Goal: Information Seeking & Learning: Learn about a topic

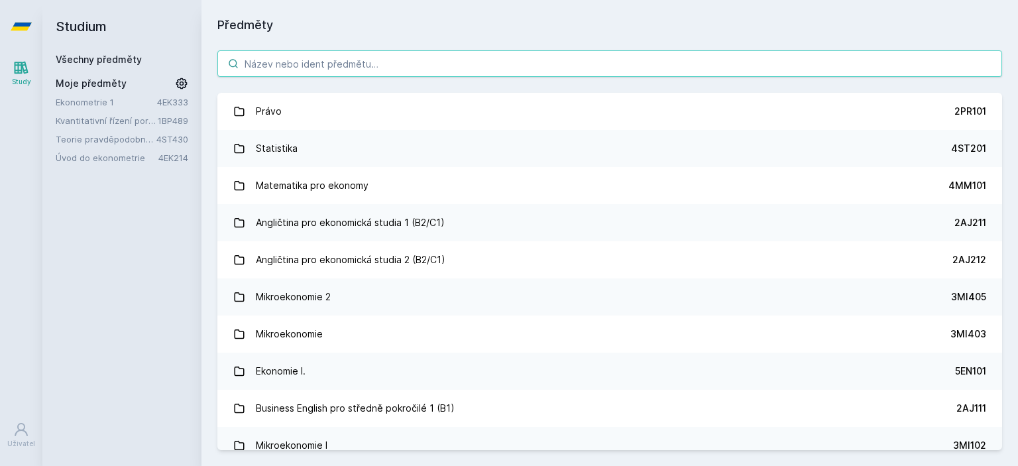
click at [278, 71] on input "search" at bounding box center [609, 63] width 785 height 27
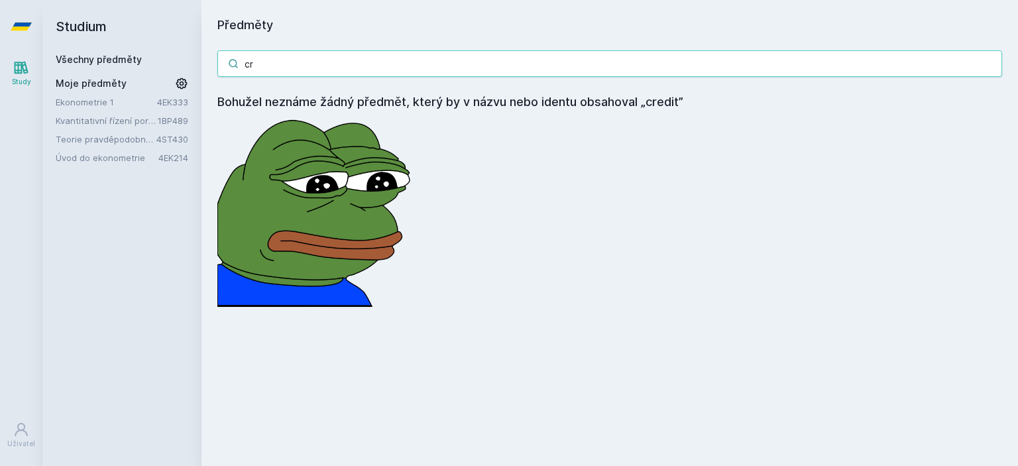
type input "c"
type input "ř"
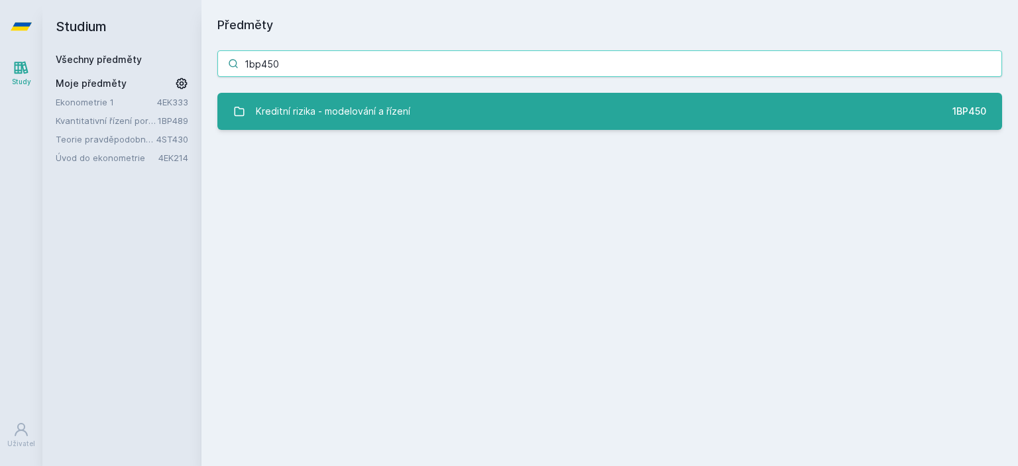
type input "1bp450"
click at [321, 105] on div "Kreditní rizika - modelování a řízení" at bounding box center [333, 111] width 154 height 27
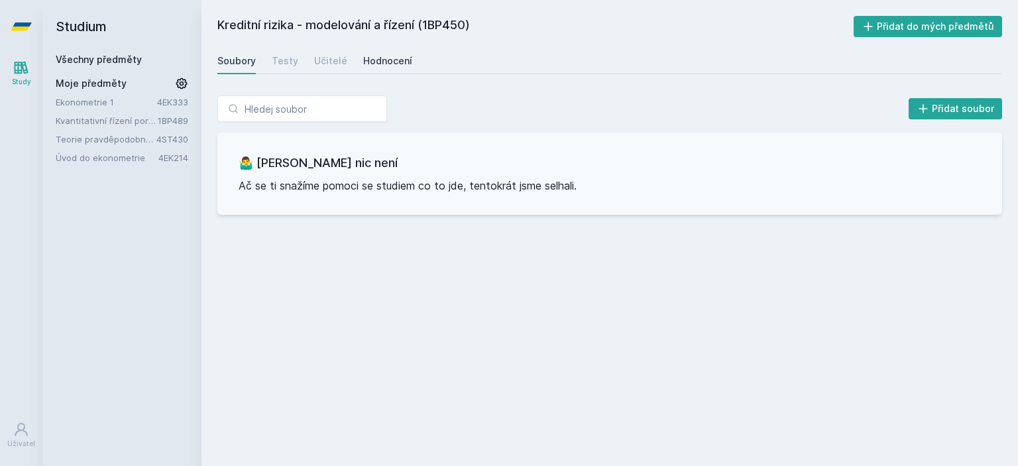
click at [371, 58] on div "Hodnocení" at bounding box center [387, 60] width 49 height 13
click at [317, 53] on link "Učitelé" at bounding box center [330, 61] width 33 height 27
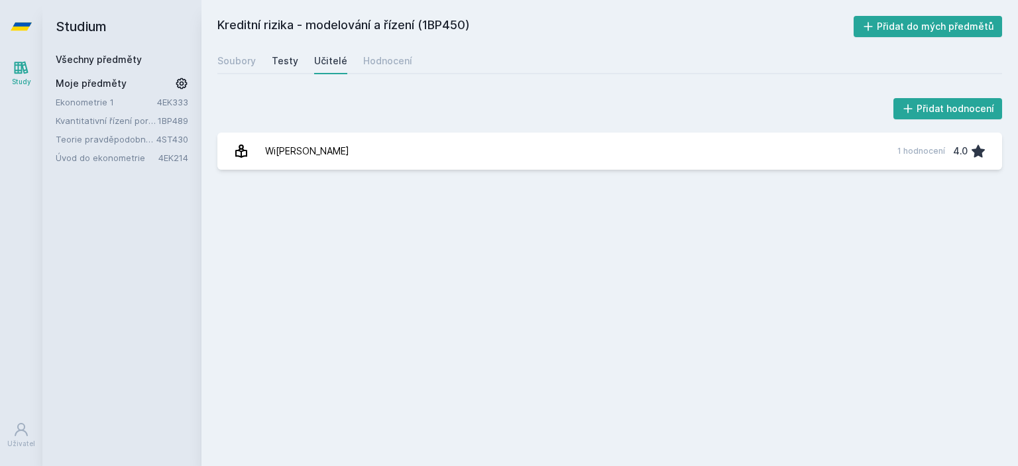
click at [281, 60] on div "Testy" at bounding box center [285, 60] width 27 height 13
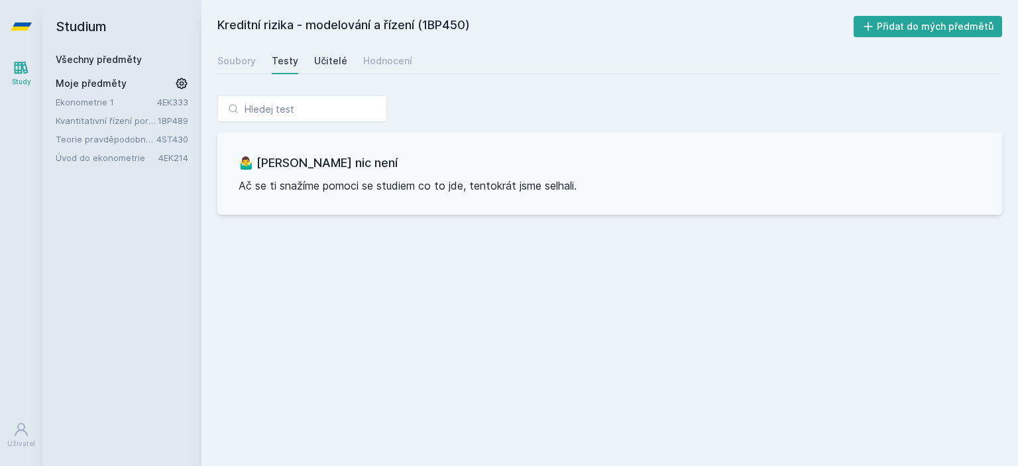
click at [330, 60] on div "Učitelé" at bounding box center [330, 60] width 33 height 13
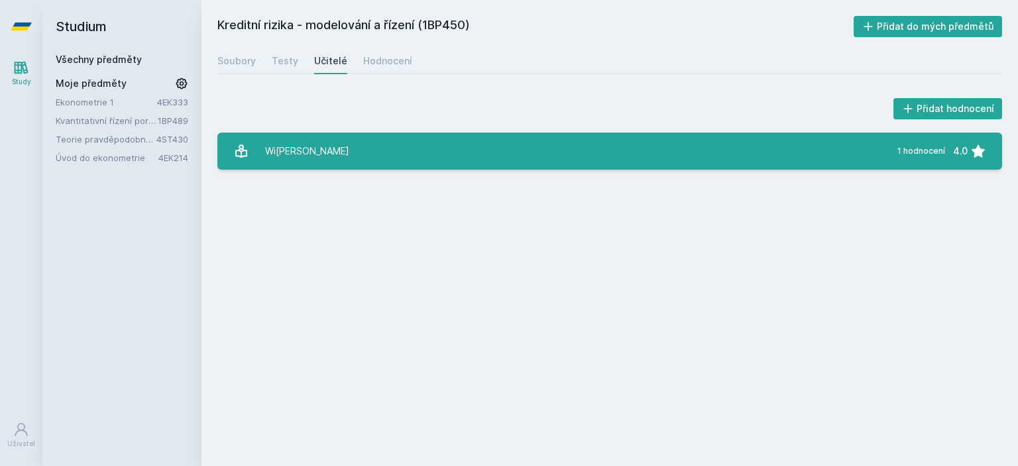
click at [392, 137] on link "Wi[PERSON_NAME] 1 hodnocení 4.0" at bounding box center [609, 151] width 785 height 37
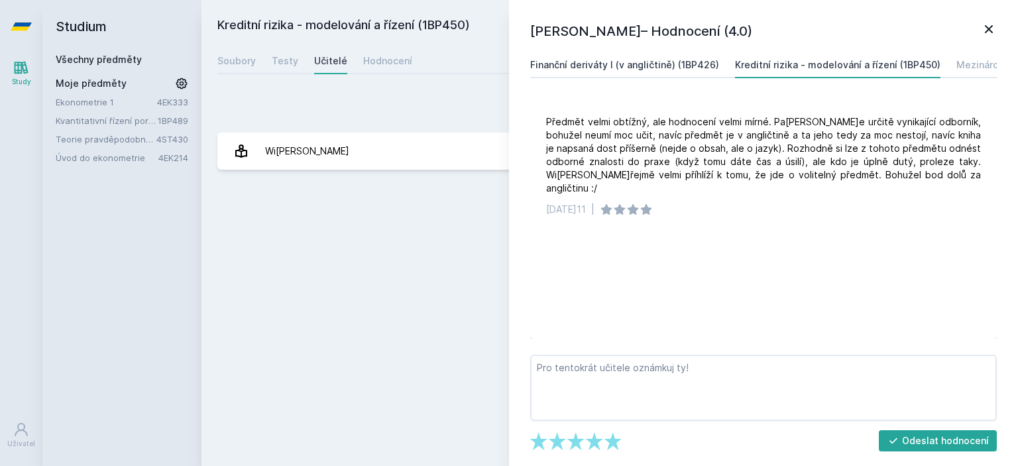
click at [700, 63] on div "Finanční deriváty I (v angličtině) (1BP426)" at bounding box center [624, 64] width 189 height 13
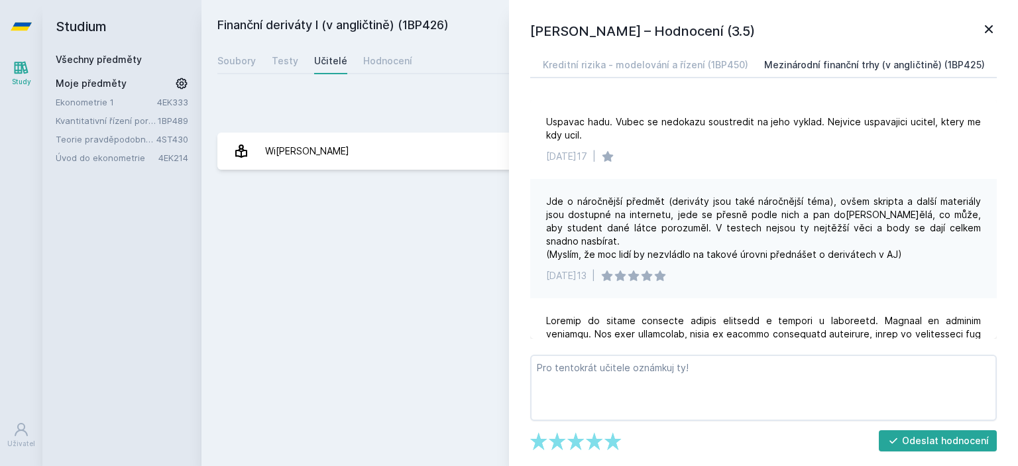
scroll to position [0, 193]
click at [931, 65] on div "Mezinárodní finanční trhy (v angličtině) (1BP425)" at bounding box center [873, 64] width 221 height 13
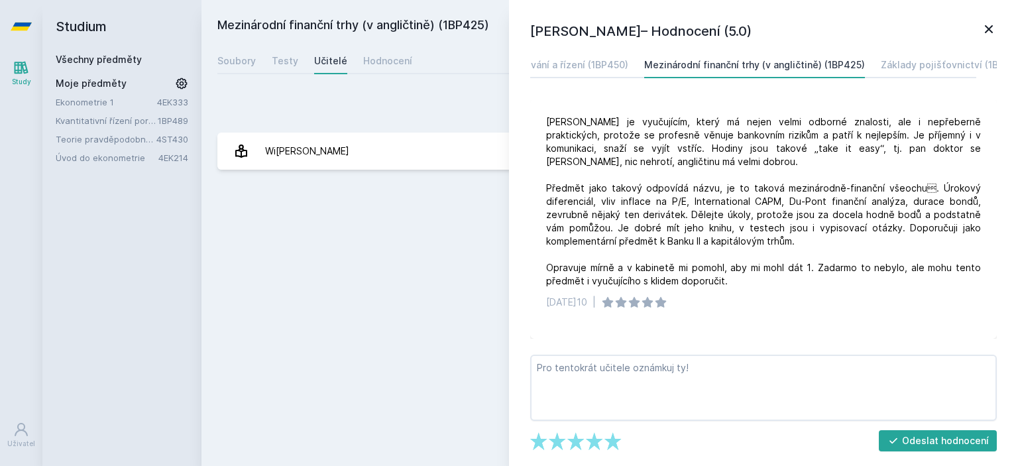
scroll to position [0, 319]
click at [894, 61] on div "Základy pojišťovnictví (1BP201)" at bounding box center [944, 64] width 142 height 13
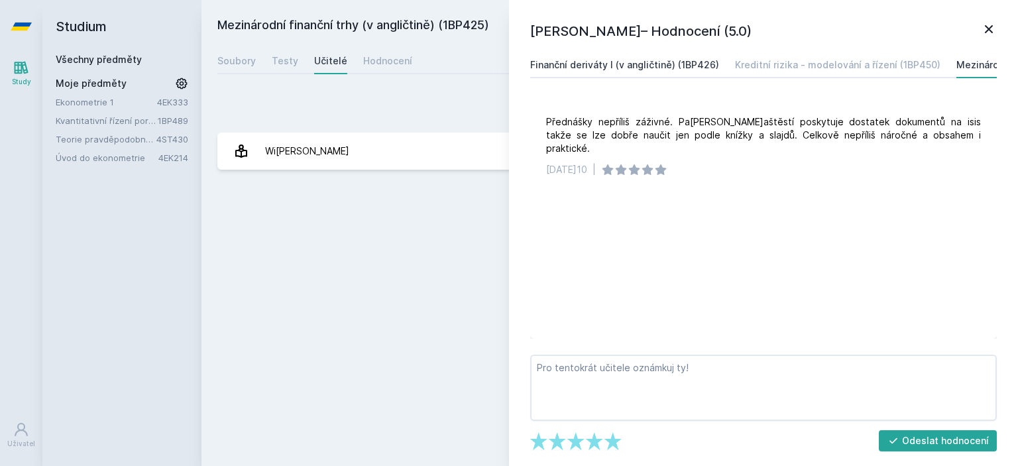
click at [638, 74] on link "Finanční deriváty I (v angličtině) (1BP426)" at bounding box center [624, 65] width 189 height 27
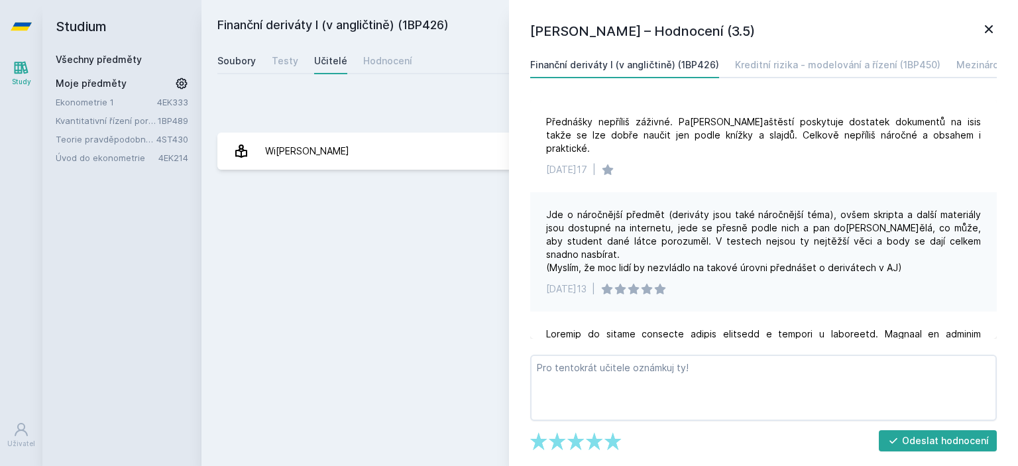
click at [243, 67] on div "Soubory" at bounding box center [236, 60] width 38 height 13
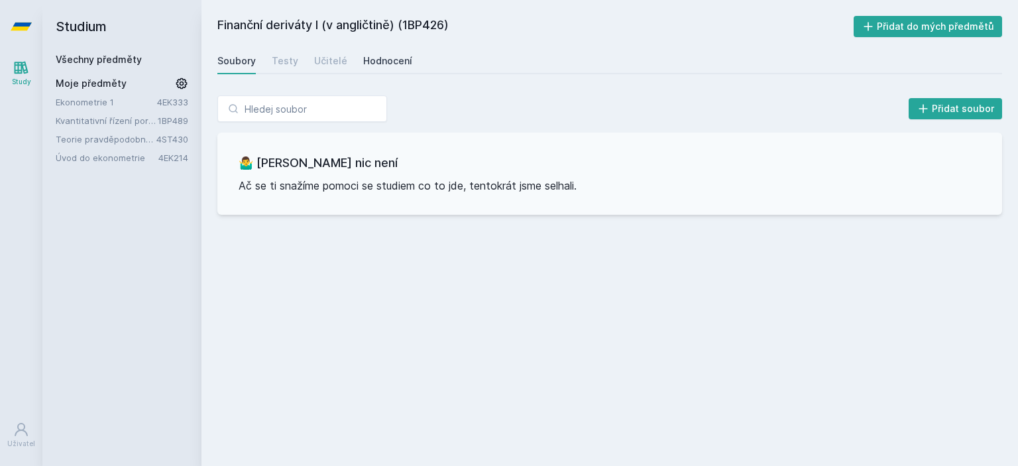
click at [402, 55] on div "Hodnocení" at bounding box center [387, 60] width 49 height 13
click at [315, 70] on link "Učitelé" at bounding box center [330, 61] width 33 height 27
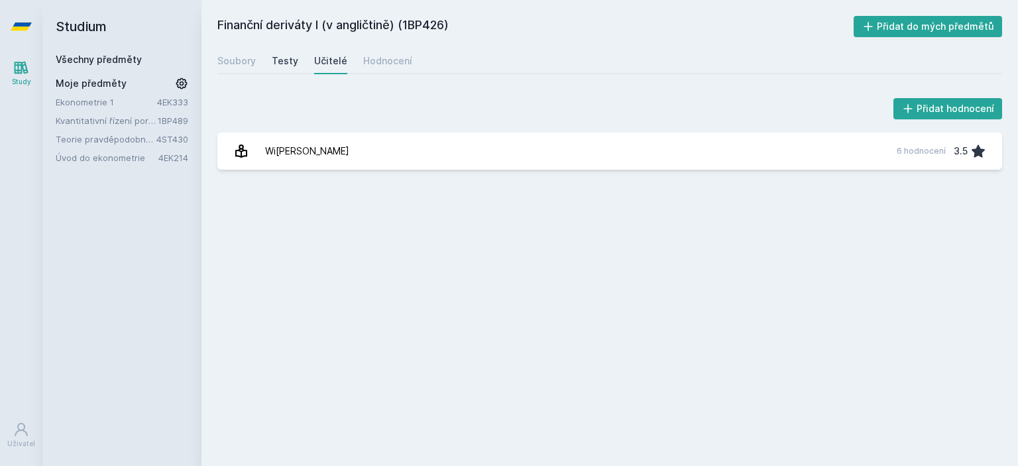
click at [292, 68] on link "Testy" at bounding box center [285, 61] width 27 height 27
